Goal: Use online tool/utility

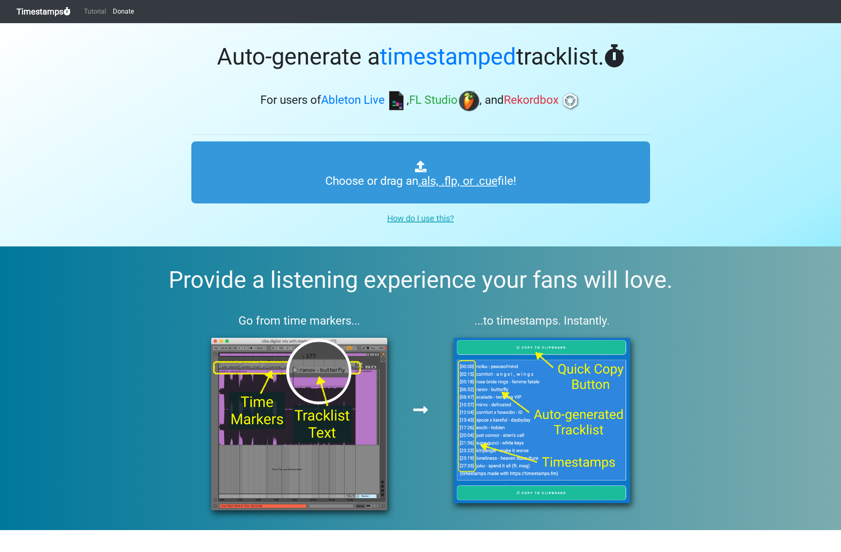
type input "C:\fakepath\Spinnin' Sessions 647 ts.als"
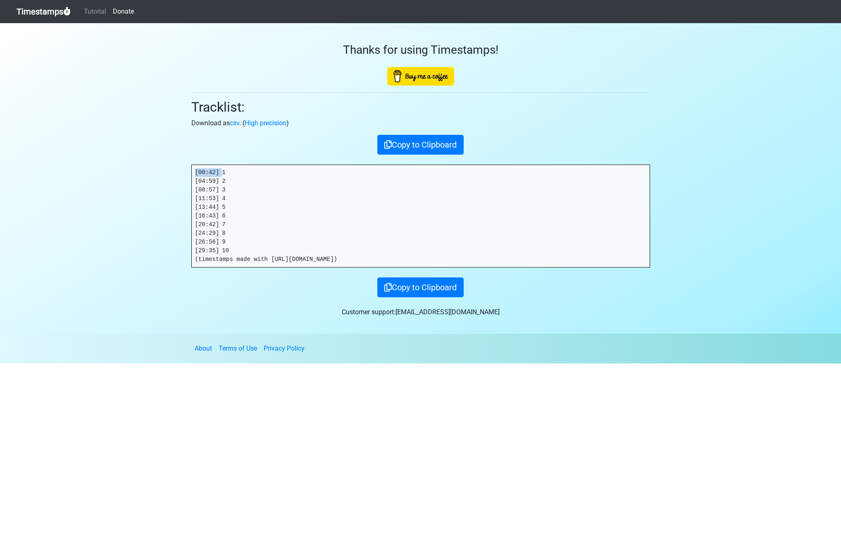
drag, startPoint x: 224, startPoint y: 172, endPoint x: 148, endPoint y: 169, distance: 75.3
click at [148, 169] on section "Thanks for using Timestamps! Tracklist: Download as csv . ( High precision ) Co…" at bounding box center [420, 178] width 841 height 310
copy pre "[00:42]"
drag, startPoint x: 224, startPoint y: 181, endPoint x: 141, endPoint y: 178, distance: 82.7
click at [141, 178] on section "Thanks for using Timestamps! Tracklist: Download as csv . ( High precision ) Co…" at bounding box center [420, 178] width 841 height 310
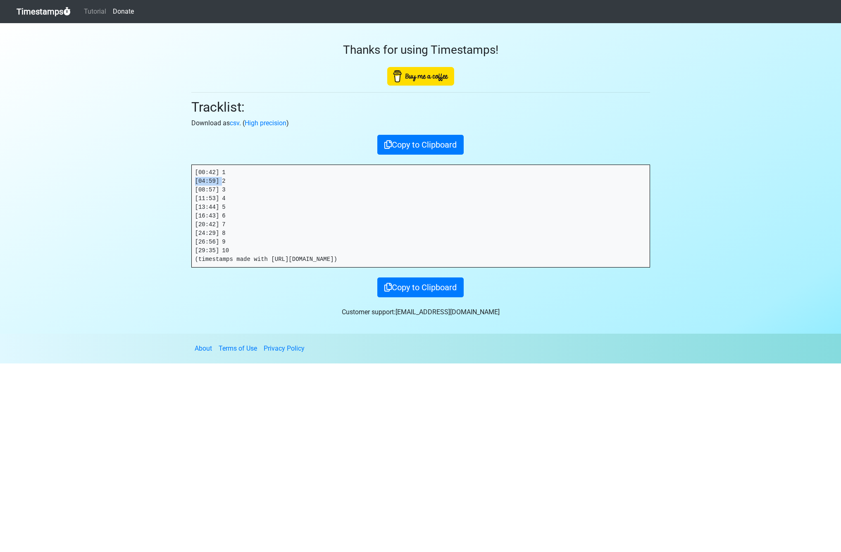
copy pre "[04:59]"
drag, startPoint x: 223, startPoint y: 190, endPoint x: 143, endPoint y: 189, distance: 79.8
click at [143, 189] on section "Thanks for using Timestamps! Tracklist: Download as csv . ( High precision ) Co…" at bounding box center [420, 178] width 841 height 310
copy pre "[08:57]"
drag, startPoint x: 189, startPoint y: 200, endPoint x: 155, endPoint y: 199, distance: 33.5
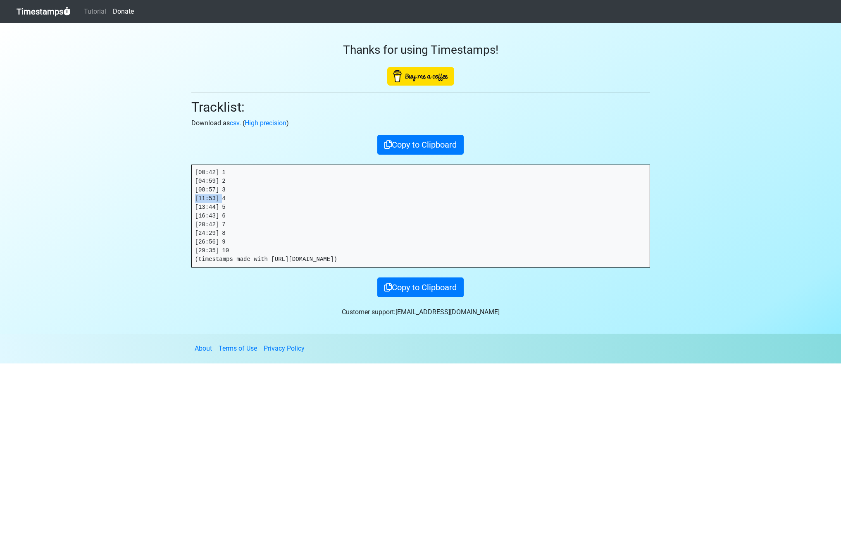
click at [155, 199] on section "Thanks for using Timestamps! Tracklist: Download as csv . ( High precision ) Co…" at bounding box center [420, 178] width 841 height 310
copy pre "[11:53]"
drag, startPoint x: 222, startPoint y: 206, endPoint x: 141, endPoint y: 202, distance: 82.0
click at [141, 202] on section "Thanks for using Timestamps! Tracklist: Download as csv . ( High precision ) Co…" at bounding box center [420, 178] width 841 height 310
copy pre "[13:44]"
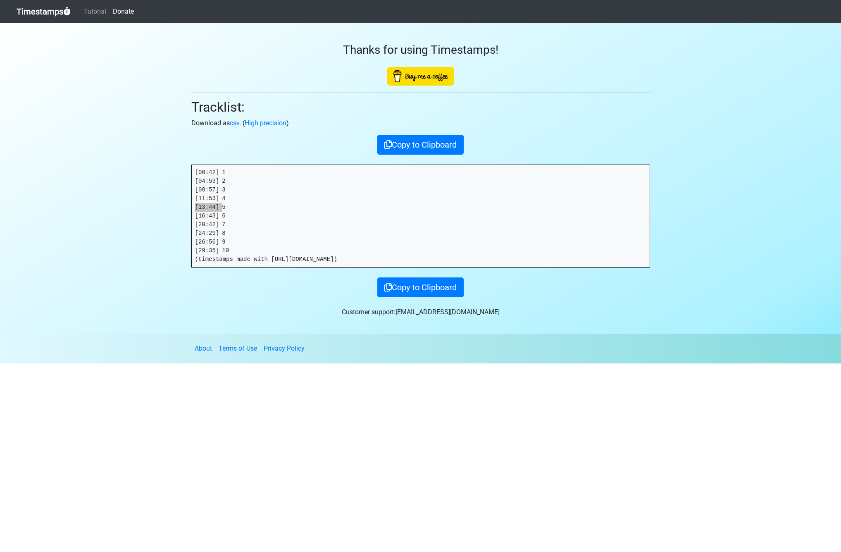
drag, startPoint x: 2, startPoint y: 215, endPoint x: 223, endPoint y: 216, distance: 221.2
click at [221, 207] on pre "[00:42] 1 [04:59] 2 [08:57] 3 [11:53] 4 [13:44] 5 [16:43] 6 [20:42] 7 [24:29] 8…" at bounding box center [421, 216] width 458 height 102
drag, startPoint x: 221, startPoint y: 217, endPoint x: 165, endPoint y: 214, distance: 55.4
click at [165, 214] on section "Thanks for using Timestamps! Tracklist: Download as csv . ( High precision ) Co…" at bounding box center [420, 178] width 841 height 310
copy pre "[16:43]"
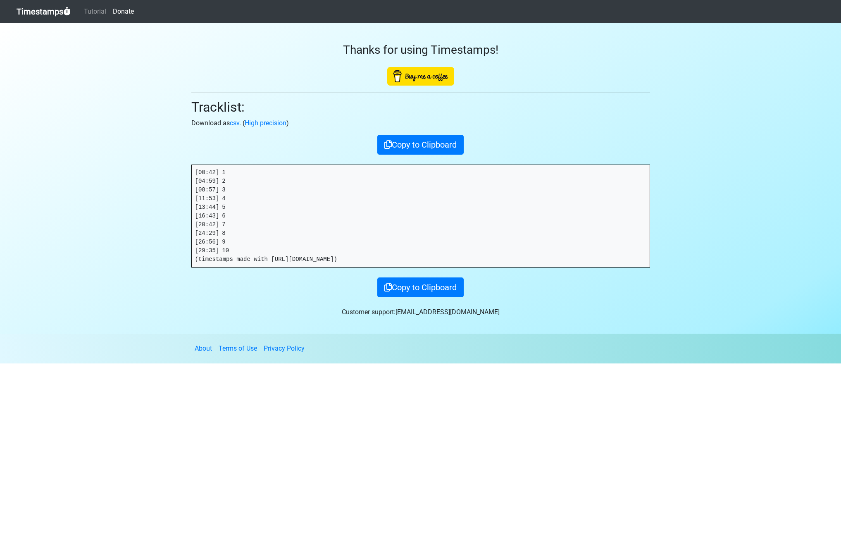
drag, startPoint x: 227, startPoint y: 223, endPoint x: 221, endPoint y: 221, distance: 6.1
click at [227, 223] on pre "[00:42] 1 [04:59] 2 [08:57] 3 [11:53] 4 [13:44] 5 [16:43] 6 [20:42] 7 [24:29] 8…" at bounding box center [421, 216] width 458 height 102
drag, startPoint x: 184, startPoint y: 216, endPoint x: 171, endPoint y: 216, distance: 12.4
click at [171, 216] on section "Thanks for using Timestamps! Tracklist: Download as csv . ( High precision ) Co…" at bounding box center [420, 178] width 841 height 310
copy pre "[16:43]"
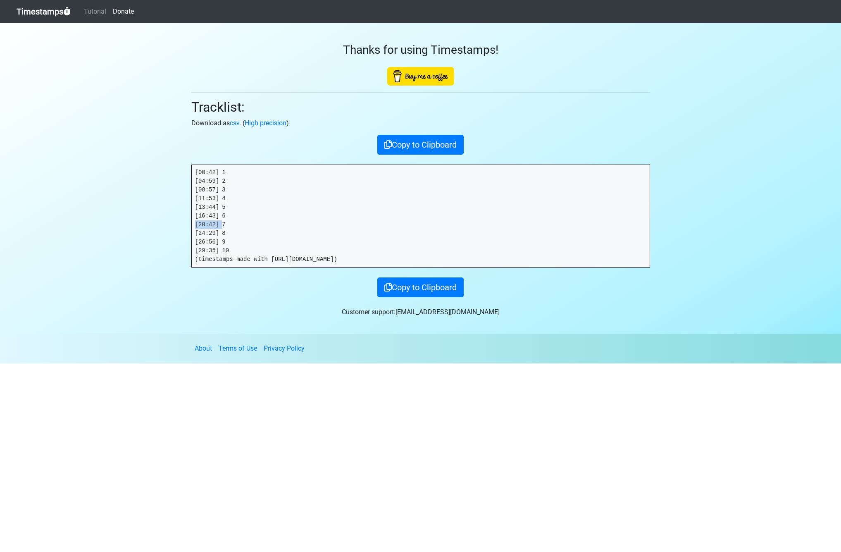
drag, startPoint x: 222, startPoint y: 225, endPoint x: 160, endPoint y: 224, distance: 62.0
click at [160, 224] on section "Thanks for using Timestamps! Tracklist: Download as csv . ( High precision ) Co…" at bounding box center [420, 178] width 841 height 310
copy pre "[20:42]"
drag, startPoint x: 222, startPoint y: 232, endPoint x: 162, endPoint y: 230, distance: 60.0
click at [162, 230] on section "Thanks for using Timestamps! Tracklist: Download as csv . ( High precision ) Co…" at bounding box center [420, 178] width 841 height 310
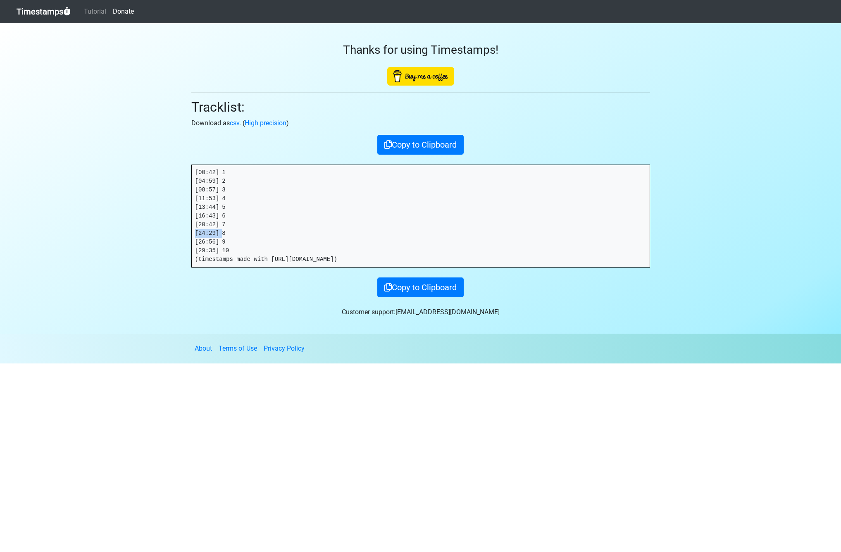
copy pre "[24:29]"
drag, startPoint x: 218, startPoint y: 242, endPoint x: 150, endPoint y: 239, distance: 67.9
click at [150, 239] on section "Thanks for using Timestamps! Tracklist: Download as csv . ( High precision ) Co…" at bounding box center [420, 178] width 841 height 310
copy pre "[26:56]"
drag, startPoint x: 223, startPoint y: 251, endPoint x: 152, endPoint y: 249, distance: 70.7
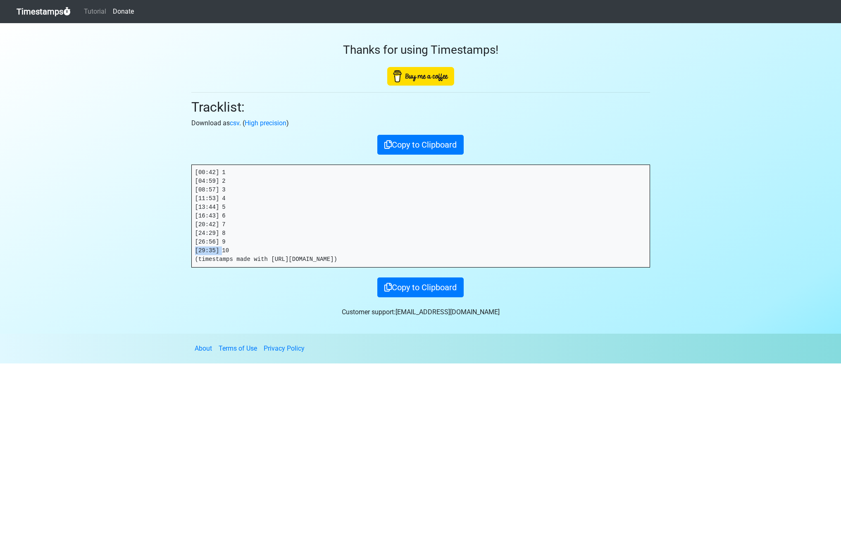
click at [152, 249] on section "Thanks for using Timestamps! Tracklist: Download as csv . ( High precision ) Co…" at bounding box center [420, 178] width 841 height 310
